Goal: Task Accomplishment & Management: Manage account settings

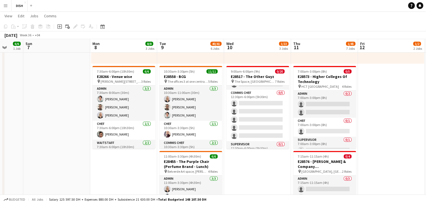
scroll to position [166, 0]
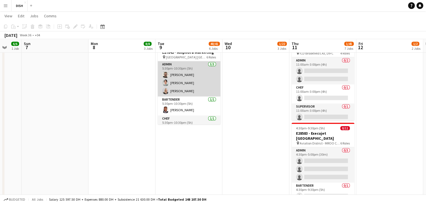
scroll to position [116, 0]
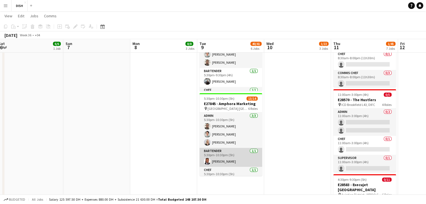
scroll to position [116, 0]
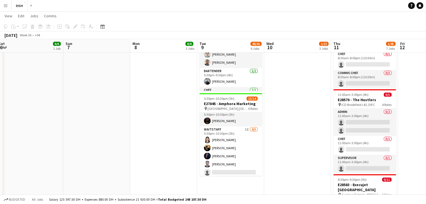
click at [6, 3] on app-icon "Menu" at bounding box center [5, 5] width 4 height 4
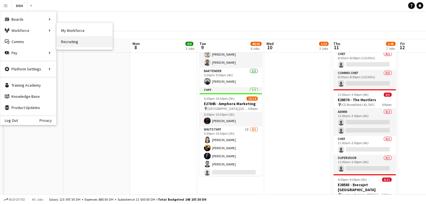
click at [77, 41] on link "Recruiting" at bounding box center [85, 41] width 56 height 11
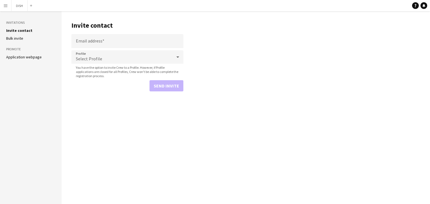
drag, startPoint x: 4, startPoint y: 5, endPoint x: 3, endPoint y: 1, distance: 3.8
click at [3, 1] on button "Menu" at bounding box center [5, 5] width 11 height 11
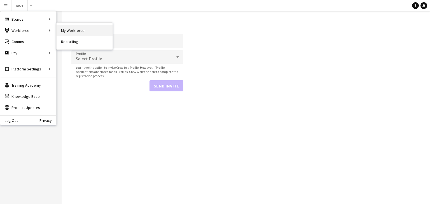
click at [59, 29] on link "My Workforce" at bounding box center [85, 30] width 56 height 11
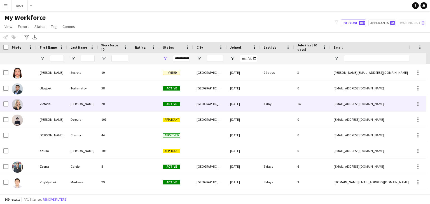
click at [47, 105] on div "Victoria" at bounding box center [51, 103] width 31 height 15
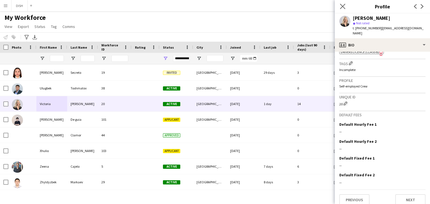
click at [339, 6] on app-icon "Close pop-in" at bounding box center [343, 7] width 8 height 8
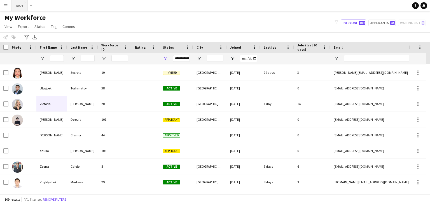
click at [20, 4] on button "DISH Close" at bounding box center [19, 5] width 16 height 11
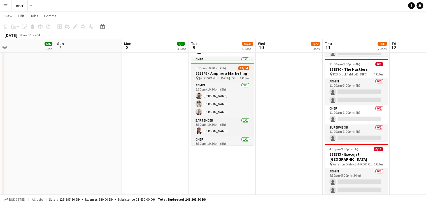
scroll to position [116, 0]
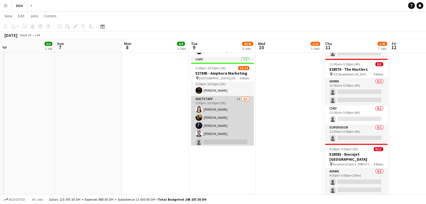
click at [219, 130] on app-card-role "Waitstaff 1I [DATE] 5:30pm-10:30pm (5h) [PERSON_NAME] [PERSON_NAME] [PERSON_NAM…" at bounding box center [222, 121] width 63 height 51
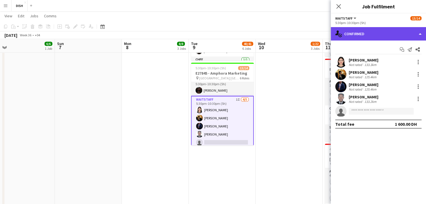
click at [382, 36] on div "single-neutral-actions-check-2 Confirmed" at bounding box center [377, 33] width 95 height 13
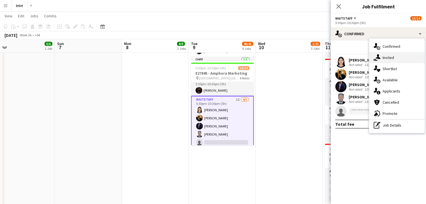
click at [388, 54] on div "single-neutral-actions-share-1 Invited" at bounding box center [396, 57] width 55 height 11
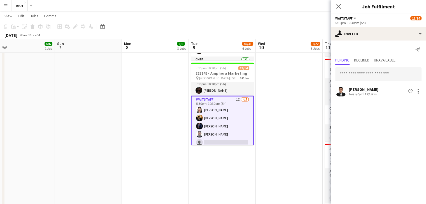
click at [422, 91] on div "[PERSON_NAME] Not rated 133.9km Shortlist crew" at bounding box center [377, 91] width 95 height 11
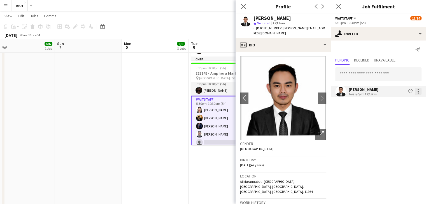
click at [418, 91] on div at bounding box center [417, 91] width 1 height 1
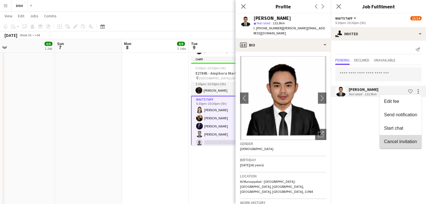
click at [400, 138] on button "Cancel invitation" at bounding box center [400, 141] width 42 height 13
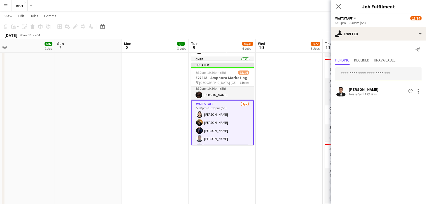
click at [377, 74] on input "text" at bounding box center [378, 74] width 86 height 14
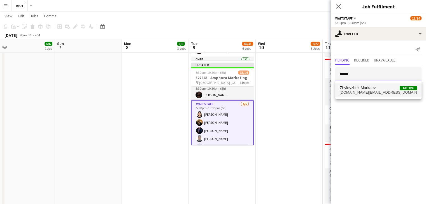
type input "*****"
click at [373, 92] on span "[DOMAIN_NAME][EMAIL_ADDRESS][DOMAIN_NAME]" at bounding box center [377, 92] width 77 height 4
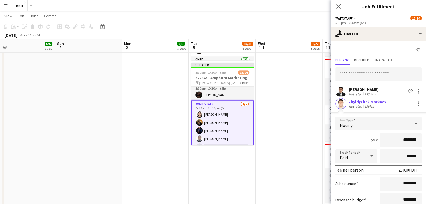
scroll to position [37, 0]
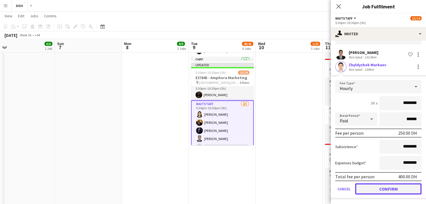
click at [391, 189] on button "Confirm" at bounding box center [388, 189] width 66 height 11
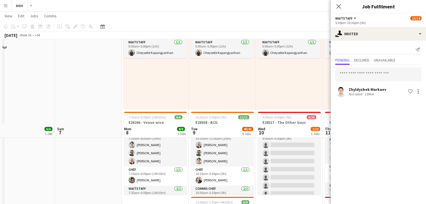
scroll to position [102, 0]
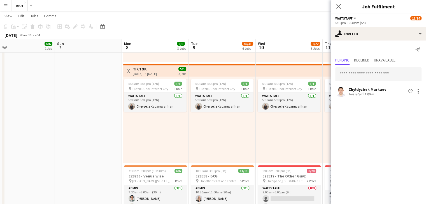
click at [291, 132] on div "5:00am-5:00pm (12h) 1/1 pin Tiktok Dubai Internet City 1 Role Waitstaff [DATE] …" at bounding box center [288, 120] width 67 height 87
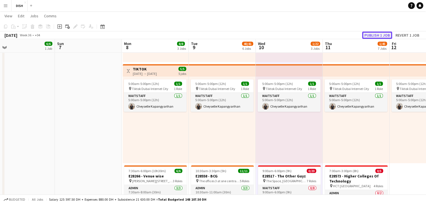
click at [376, 32] on button "Publish 1 job" at bounding box center [377, 35] width 30 height 7
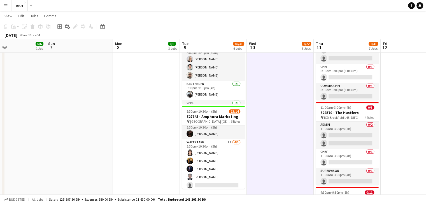
scroll to position [416, 0]
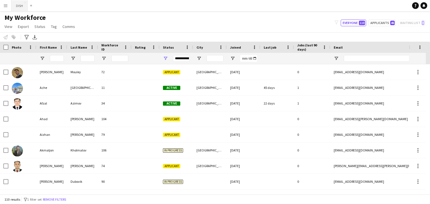
click at [19, 10] on button "DISH Close" at bounding box center [19, 5] width 16 height 11
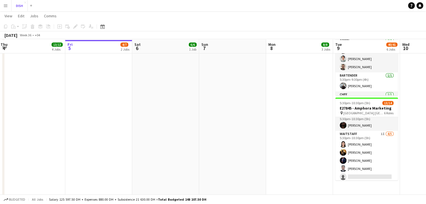
scroll to position [426, 0]
